Goal: Information Seeking & Learning: Learn about a topic

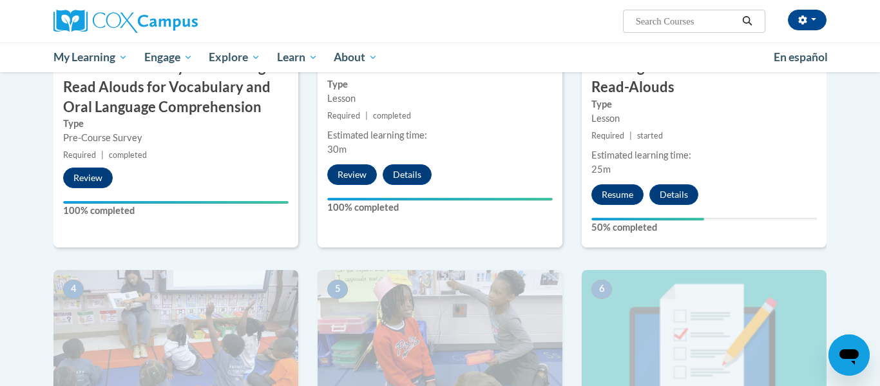
scroll to position [464, 0]
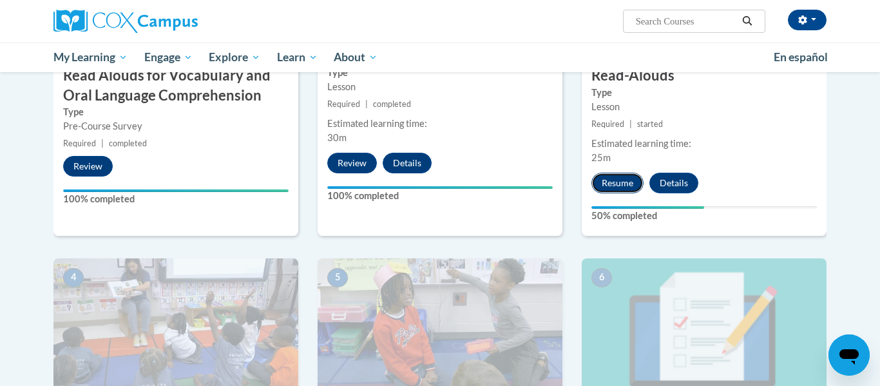
click at [613, 183] on button "Resume" at bounding box center [617, 183] width 52 height 21
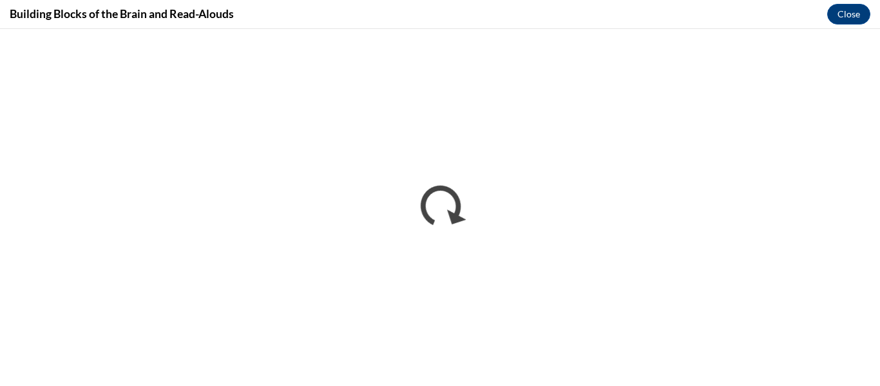
scroll to position [0, 0]
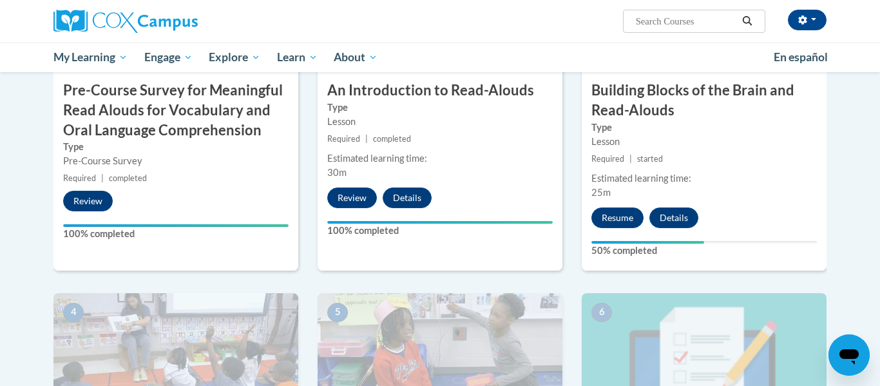
scroll to position [434, 0]
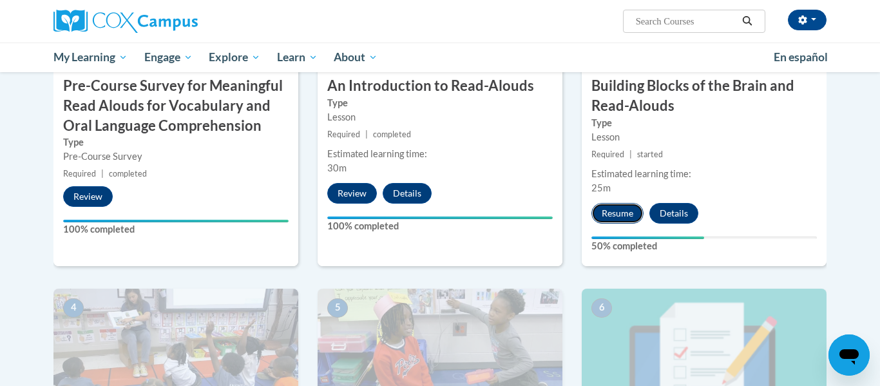
click at [624, 216] on button "Resume" at bounding box center [617, 213] width 52 height 21
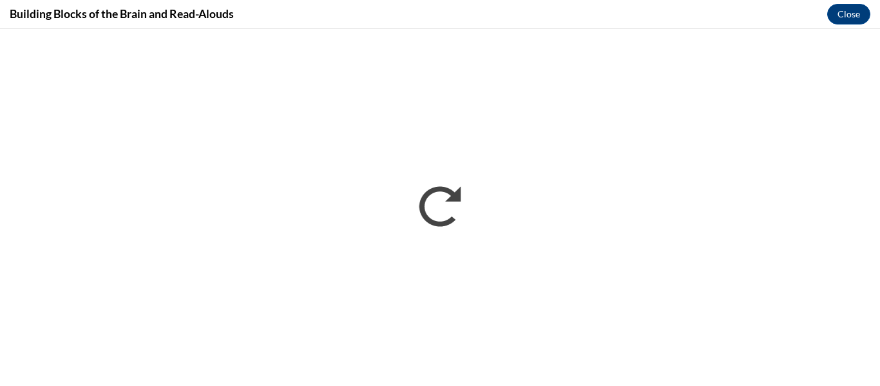
scroll to position [0, 0]
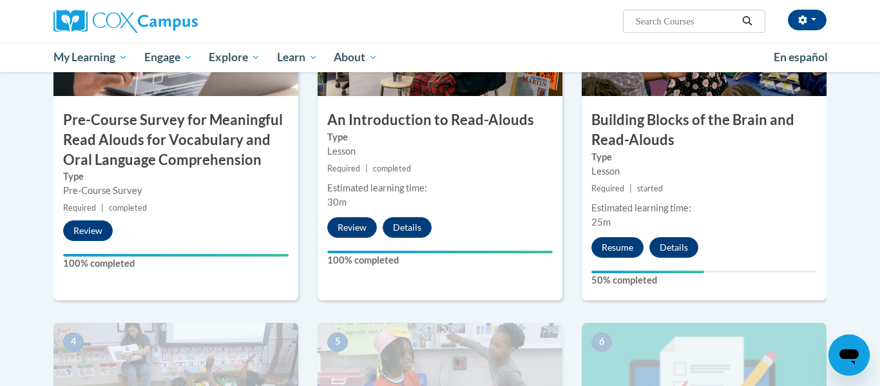
scroll to position [406, 0]
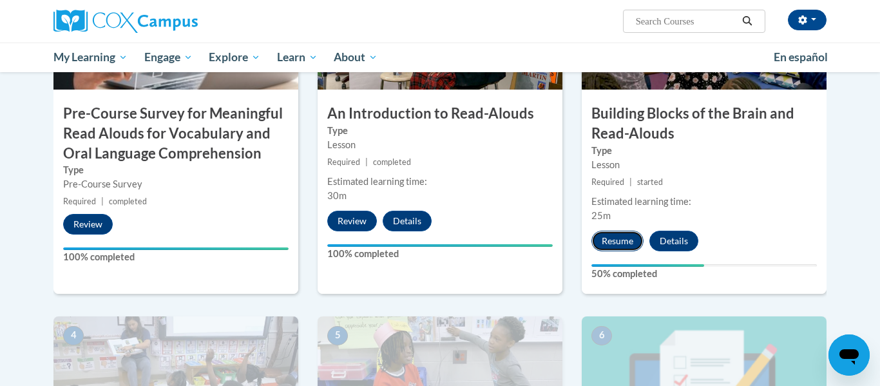
click at [618, 244] on button "Resume" at bounding box center [617, 241] width 52 height 21
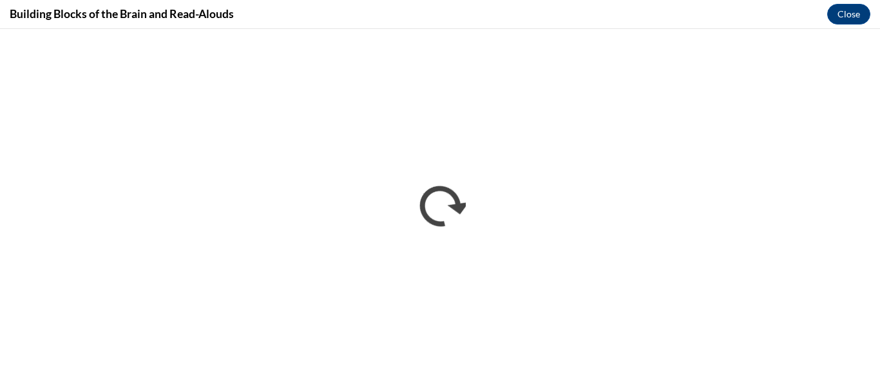
scroll to position [0, 0]
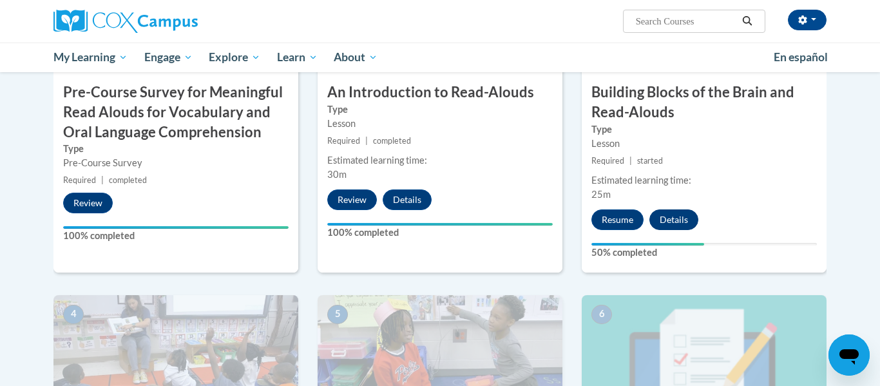
scroll to position [425, 0]
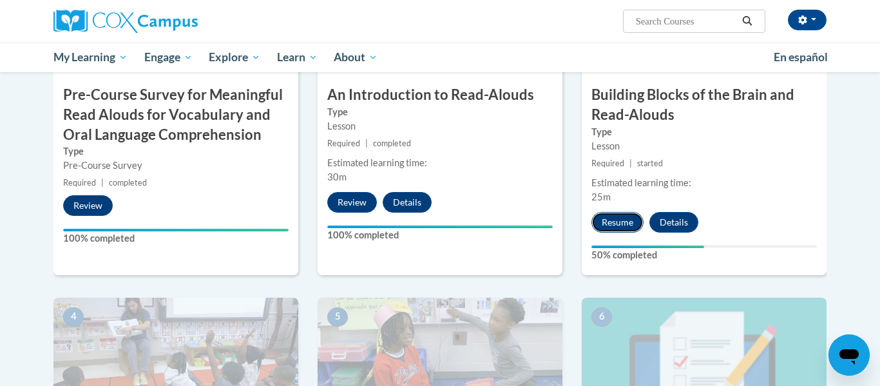
click at [621, 228] on button "Resume" at bounding box center [617, 222] width 52 height 21
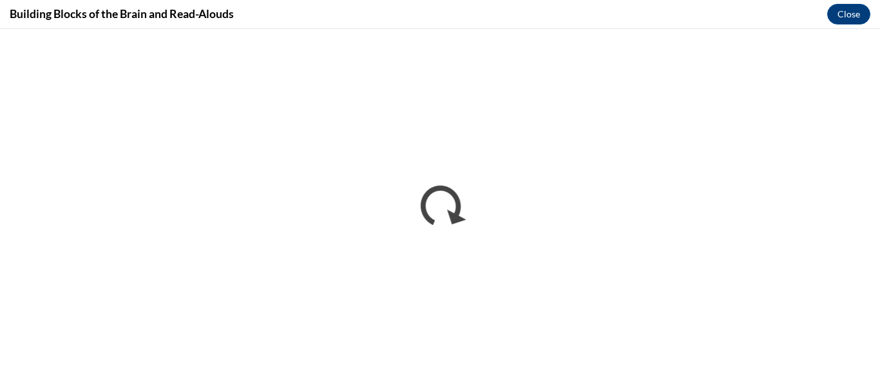
scroll to position [0, 0]
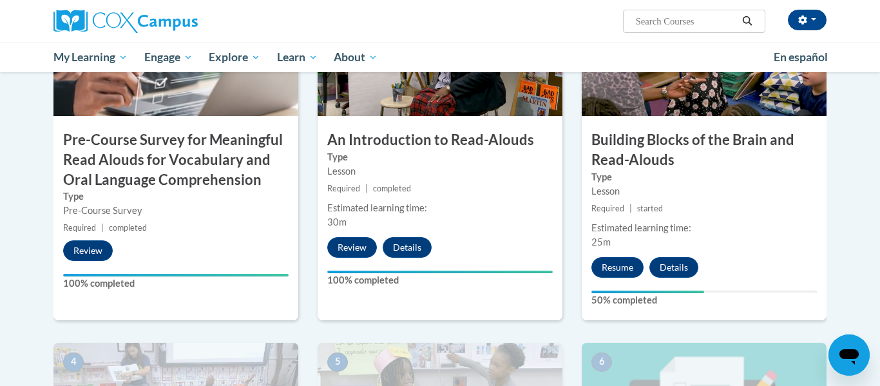
scroll to position [400, 0]
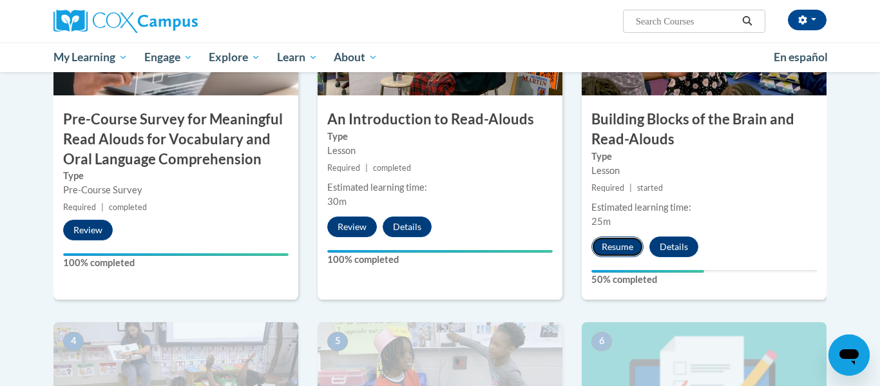
click at [617, 251] on button "Resume" at bounding box center [617, 246] width 52 height 21
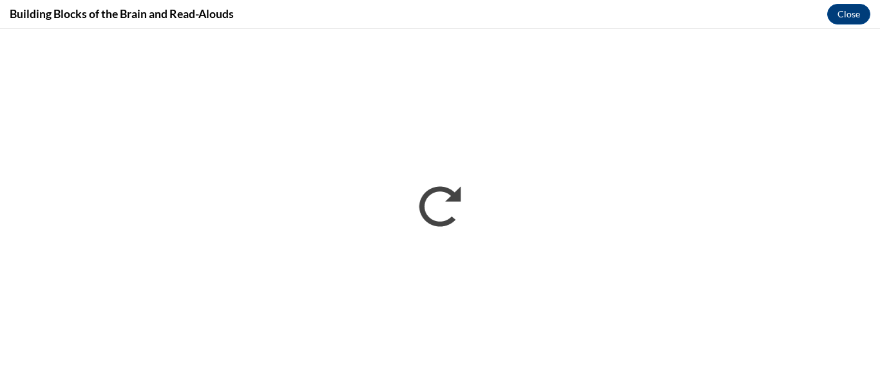
scroll to position [0, 0]
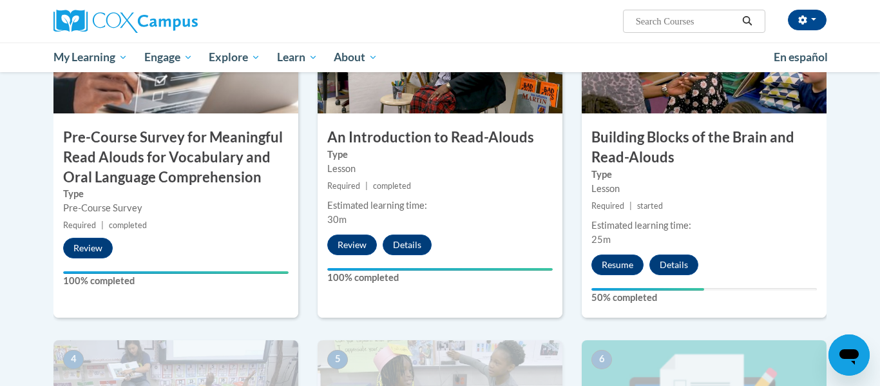
scroll to position [384, 0]
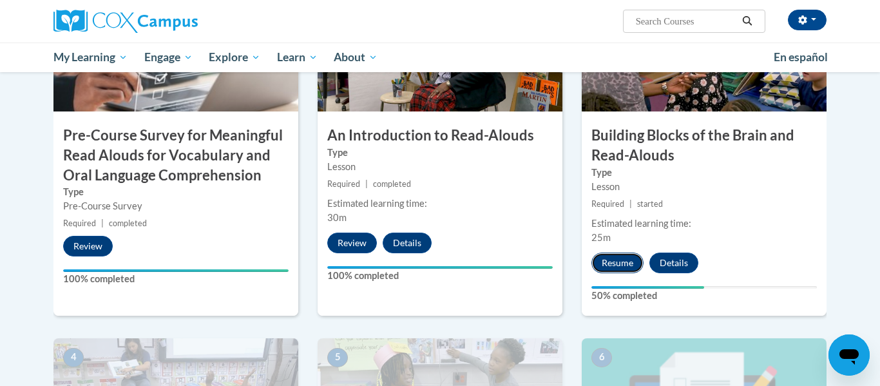
click at [628, 262] on button "Resume" at bounding box center [617, 263] width 52 height 21
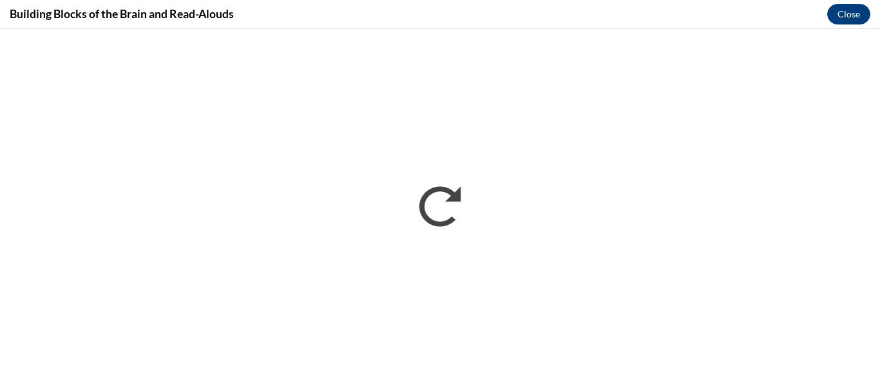
scroll to position [0, 0]
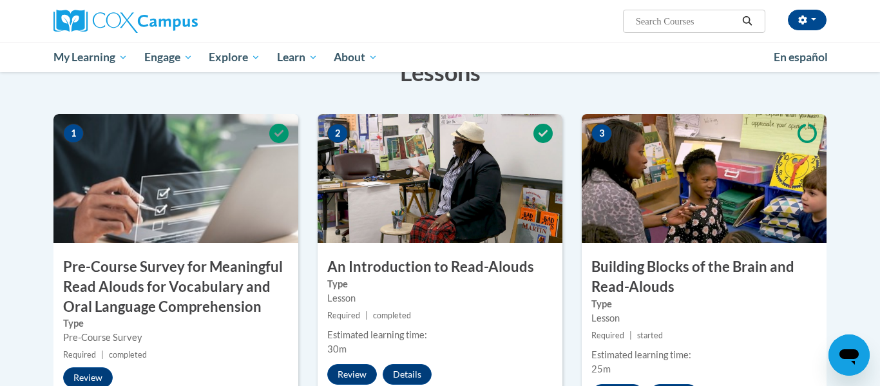
scroll to position [421, 0]
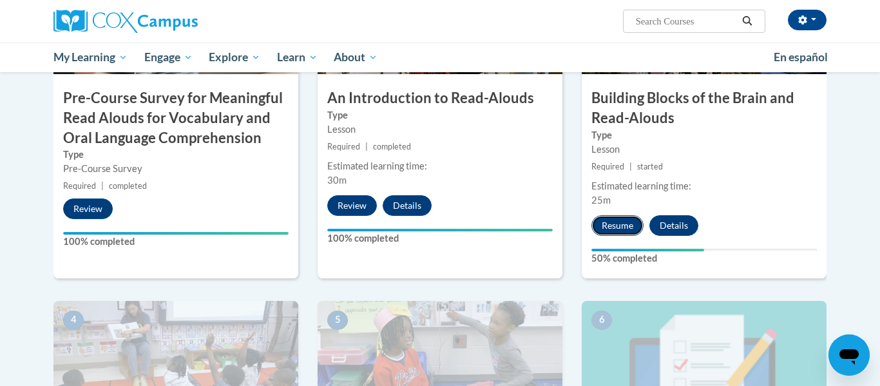
click at [615, 225] on button "Resume" at bounding box center [617, 225] width 52 height 21
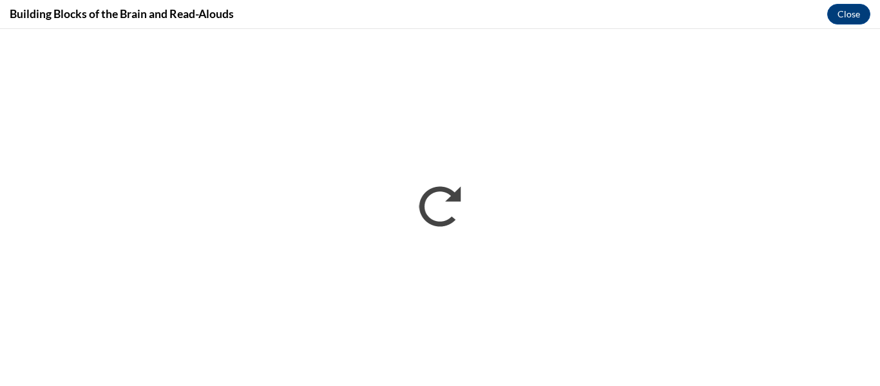
scroll to position [0, 0]
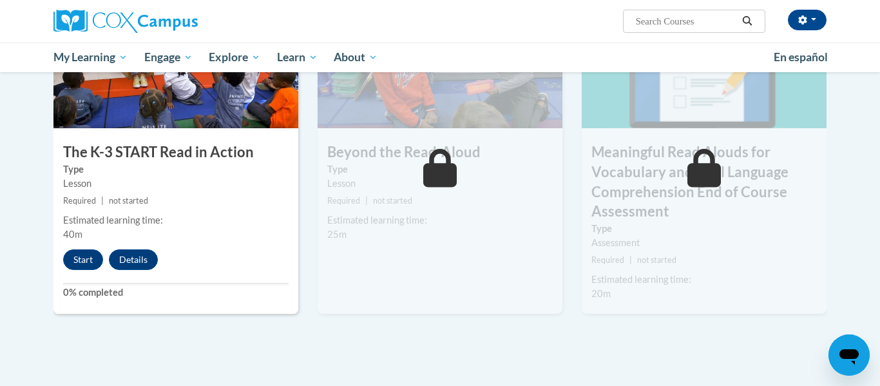
scroll to position [725, 0]
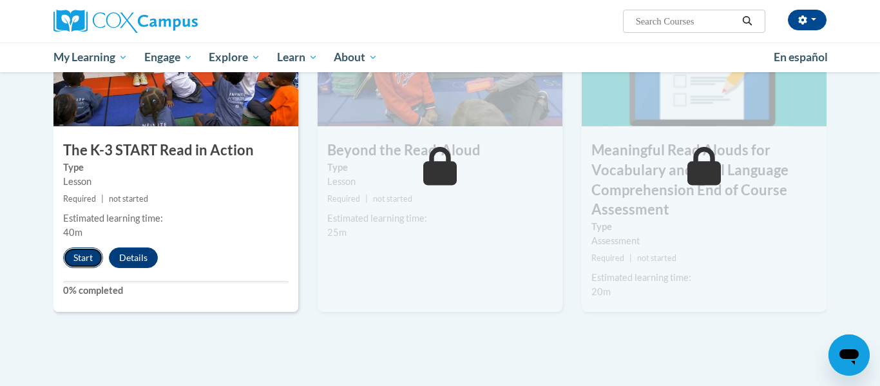
click at [79, 255] on button "Start" at bounding box center [83, 257] width 40 height 21
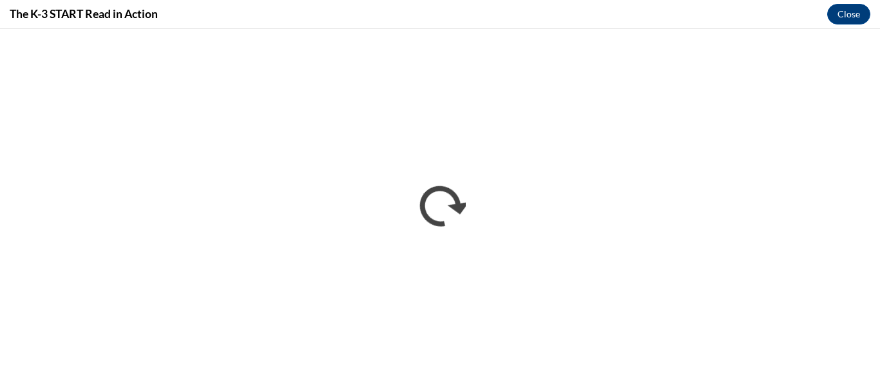
scroll to position [0, 0]
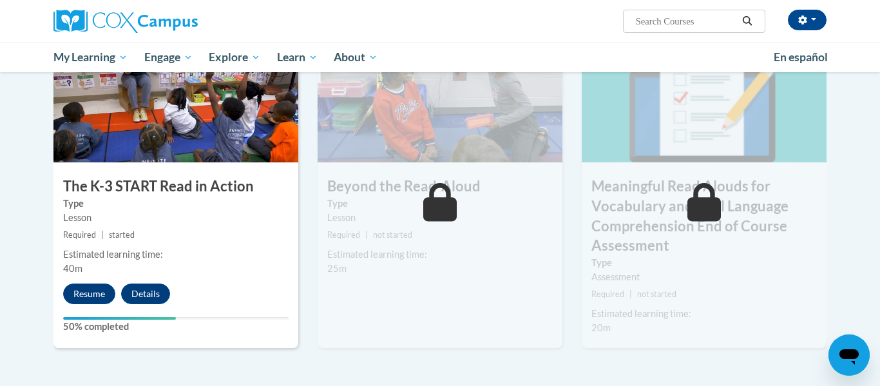
scroll to position [700, 0]
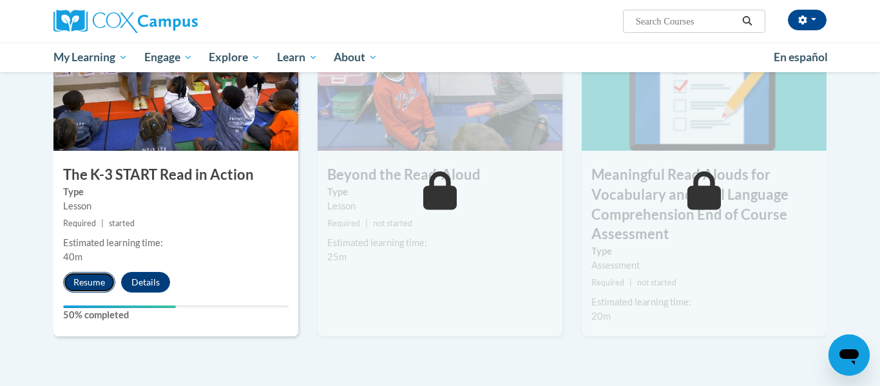
click at [84, 284] on button "Resume" at bounding box center [89, 282] width 52 height 21
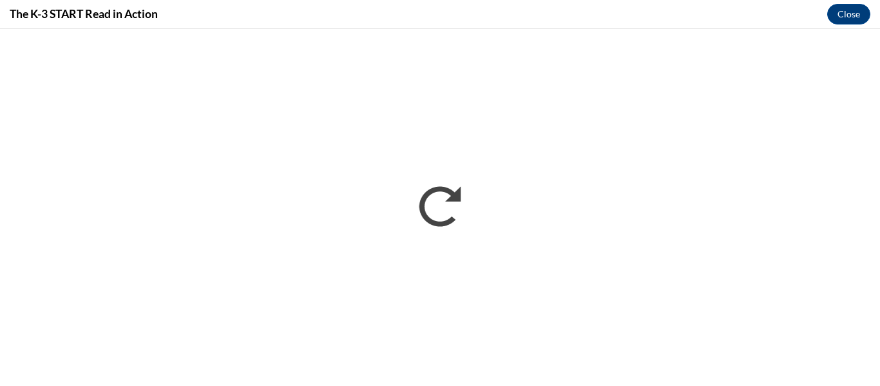
scroll to position [0, 0]
